Goal: Information Seeking & Learning: Find specific fact

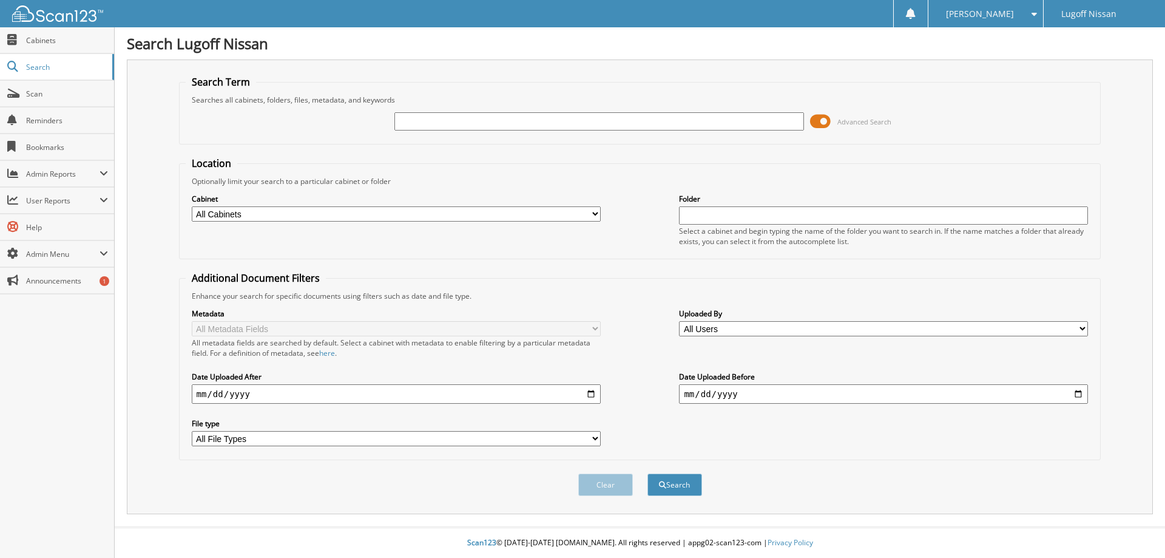
click at [830, 122] on span at bounding box center [820, 121] width 21 height 18
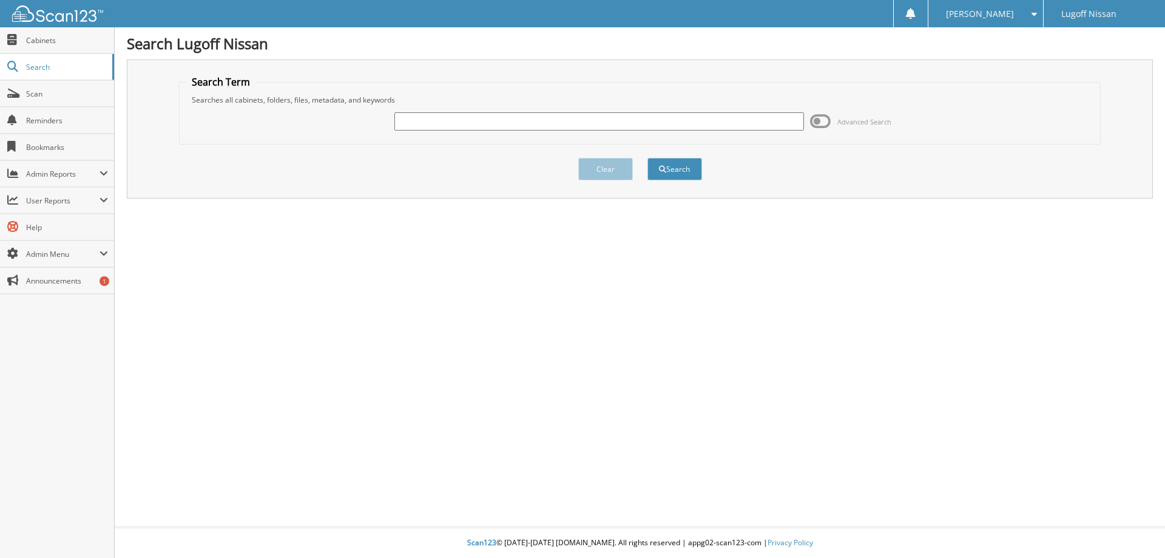
click at [497, 121] on input "text" at bounding box center [598, 121] width 409 height 18
type input "18678"
click at [679, 171] on button "Search" at bounding box center [674, 169] width 55 height 22
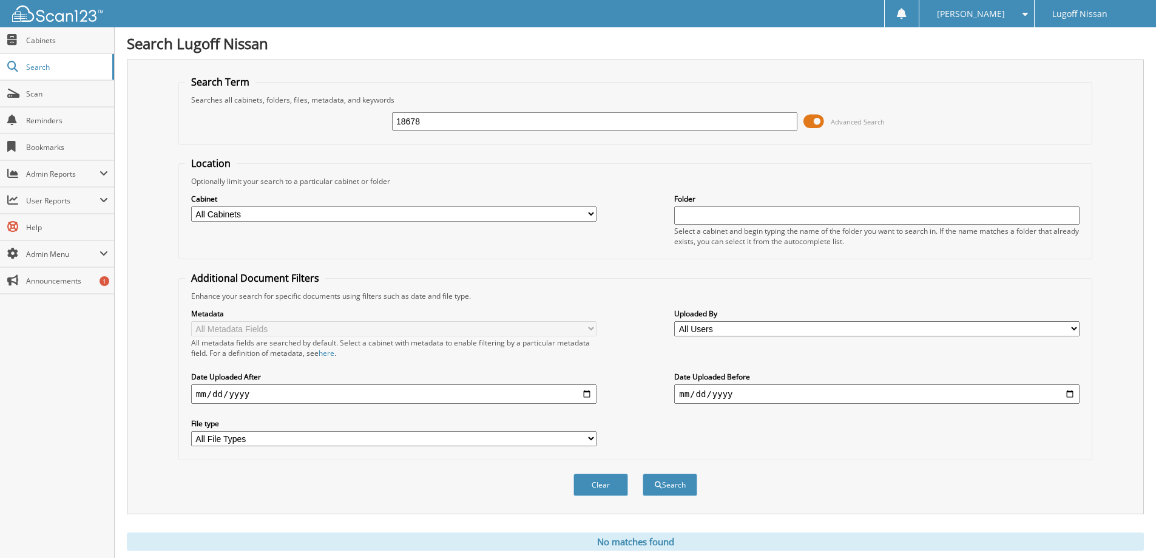
scroll to position [36, 0]
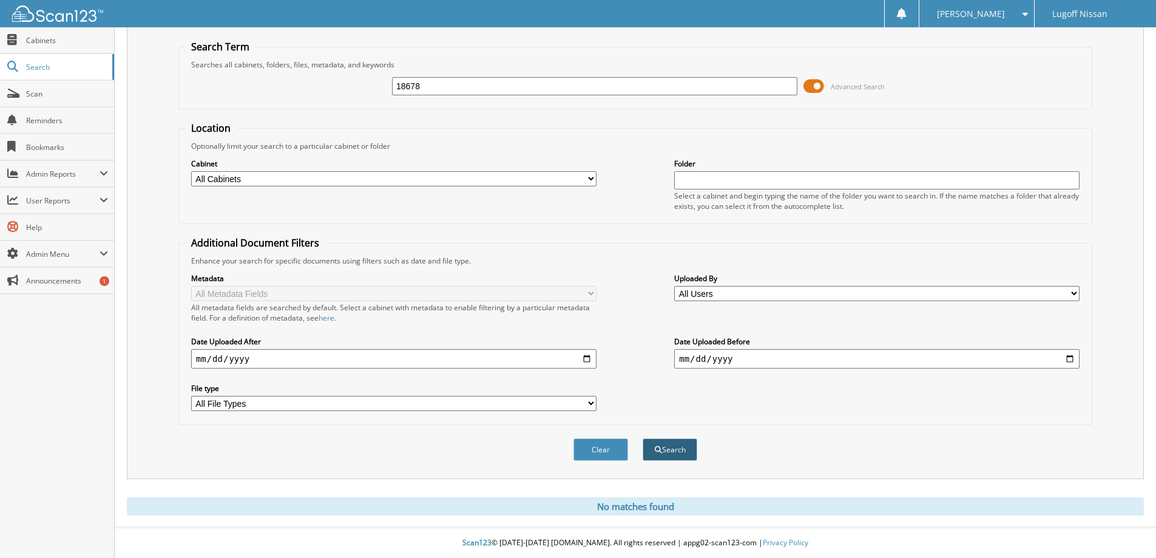
click at [669, 444] on button "Search" at bounding box center [669, 449] width 55 height 22
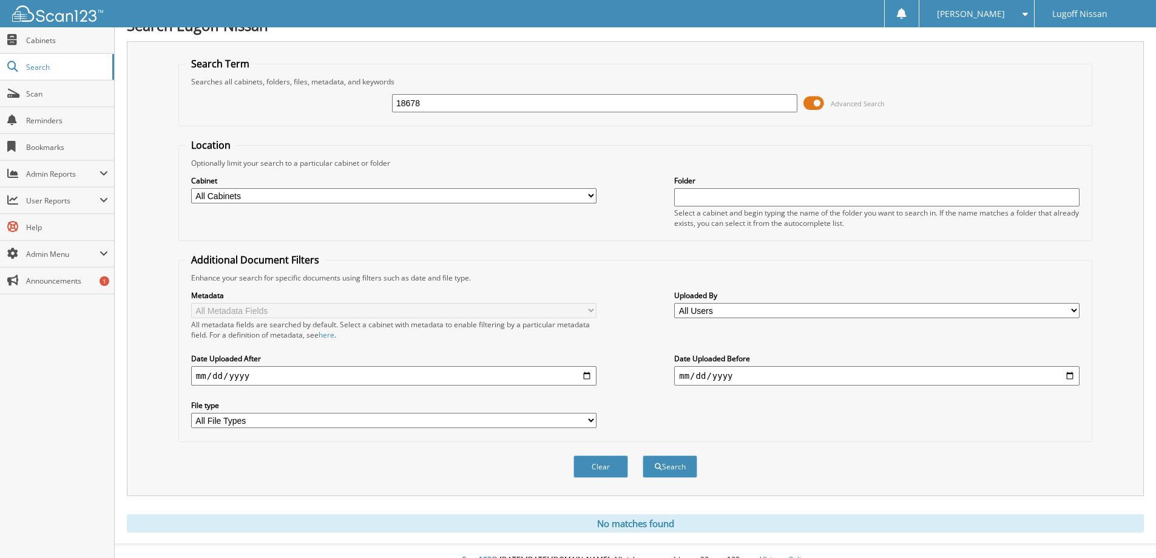
scroll to position [36, 0]
